Goal: Transaction & Acquisition: Purchase product/service

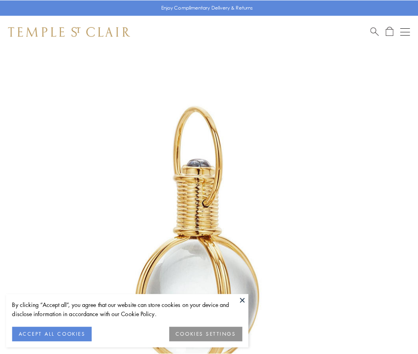
scroll to position [208, 0]
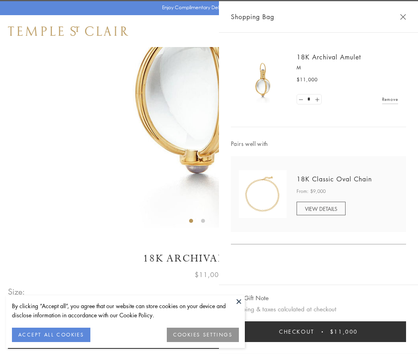
click at [319, 331] on button "Checkout $11,000" at bounding box center [318, 331] width 175 height 21
